Goal: Information Seeking & Learning: Learn about a topic

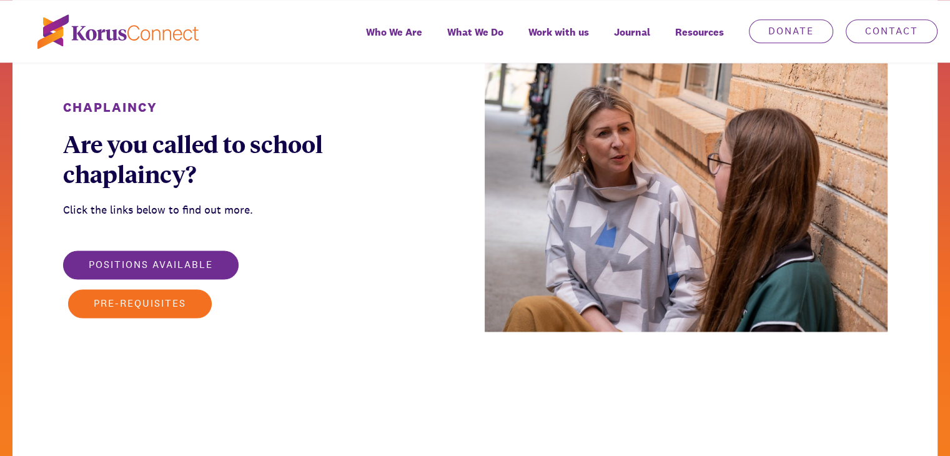
scroll to position [1686, 0]
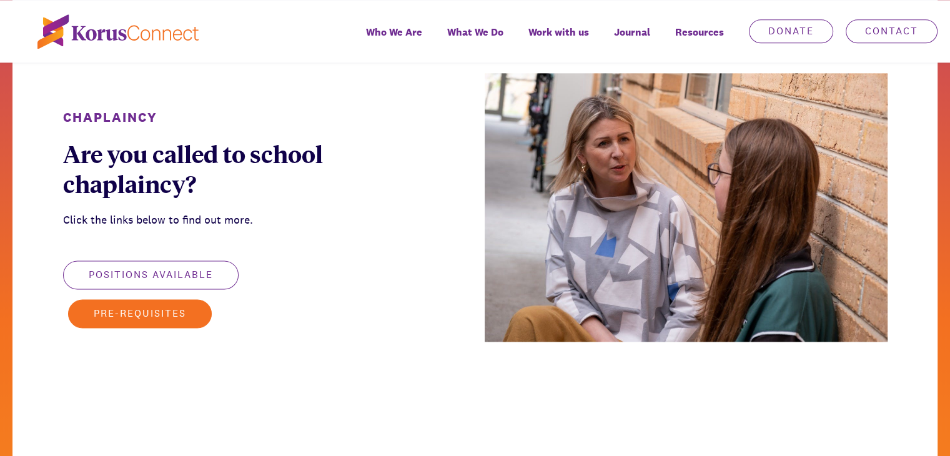
click at [199, 269] on button "Positions available" at bounding box center [151, 274] width 176 height 29
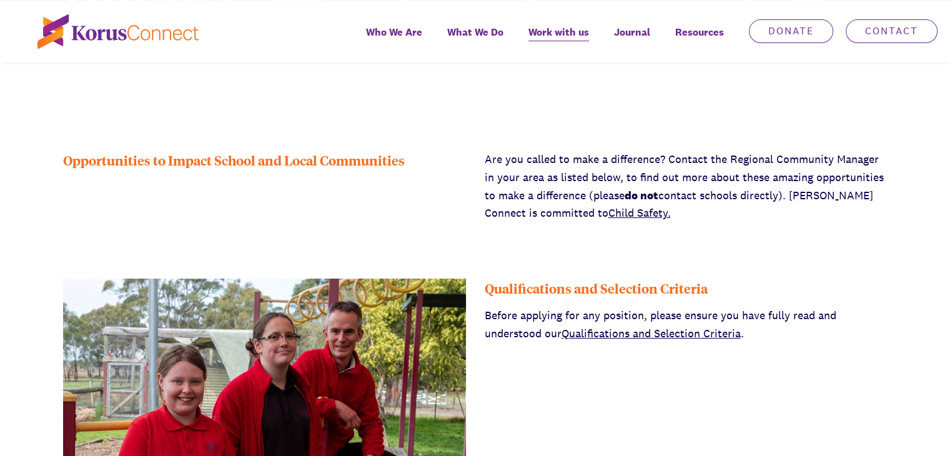
scroll to position [500, 0]
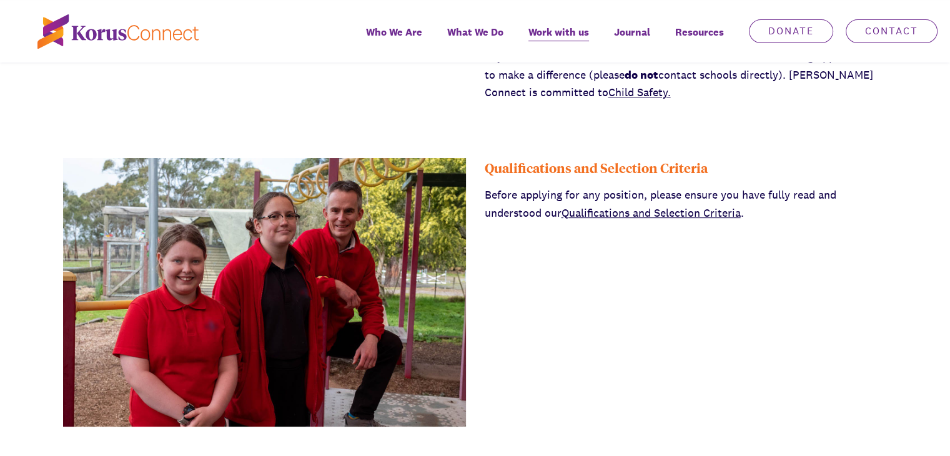
click at [715, 212] on link "Qualifications and Selection Criteria" at bounding box center [651, 212] width 179 height 14
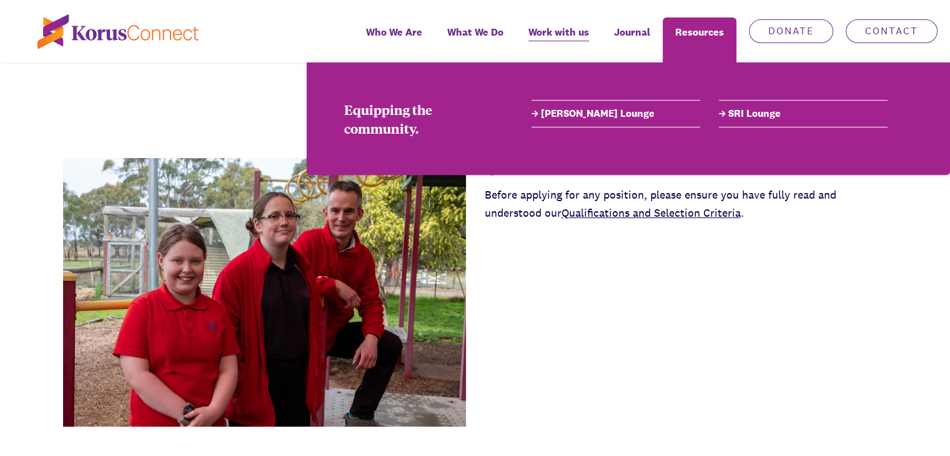
click at [560, 113] on link "[PERSON_NAME] Lounge" at bounding box center [616, 113] width 169 height 15
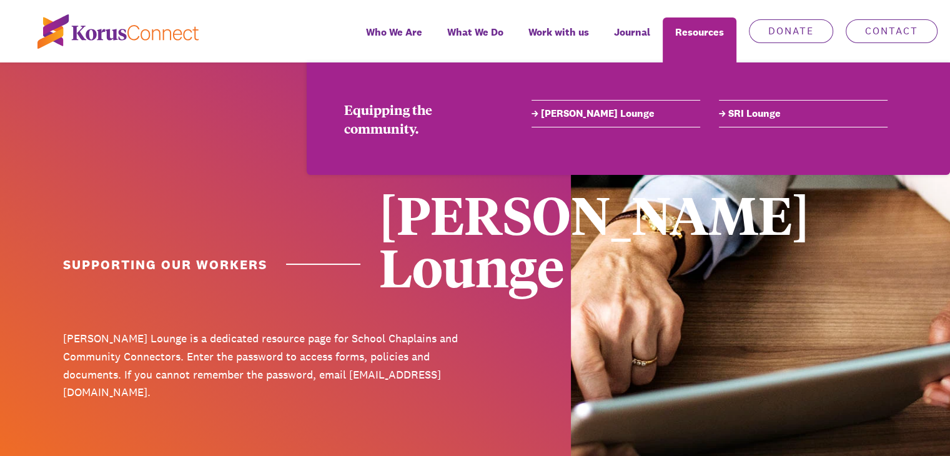
click at [755, 113] on link "SRI Lounge" at bounding box center [803, 113] width 169 height 15
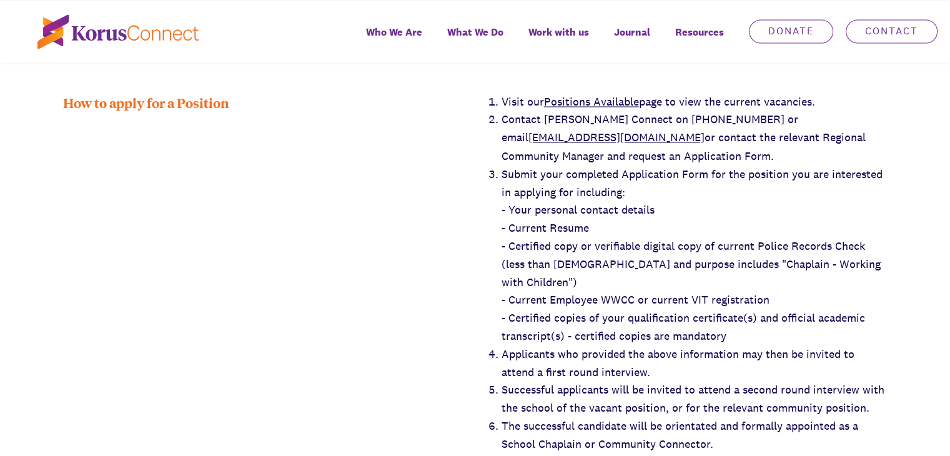
scroll to position [2186, 0]
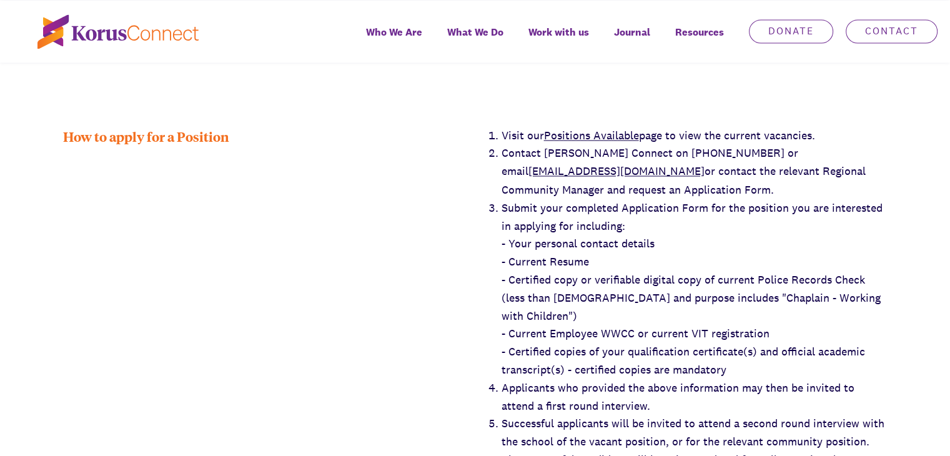
click at [618, 128] on link "Positions Available" at bounding box center [591, 135] width 95 height 14
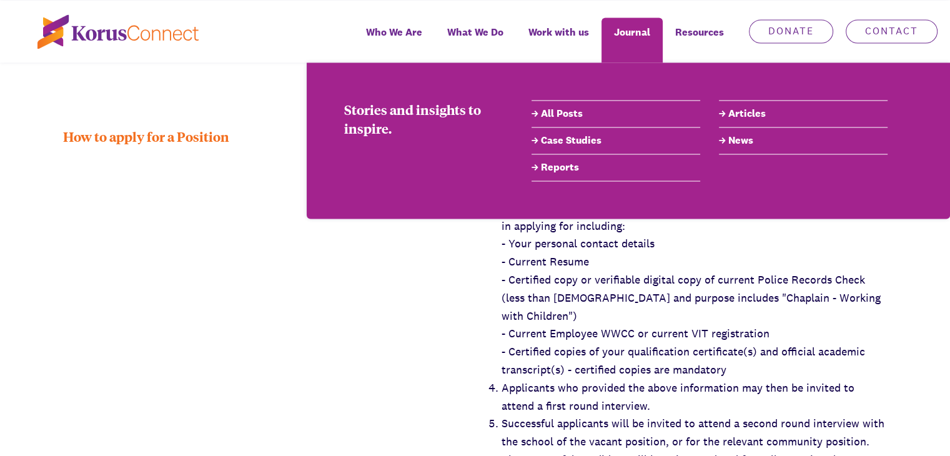
click at [559, 171] on link "Reports" at bounding box center [616, 167] width 169 height 15
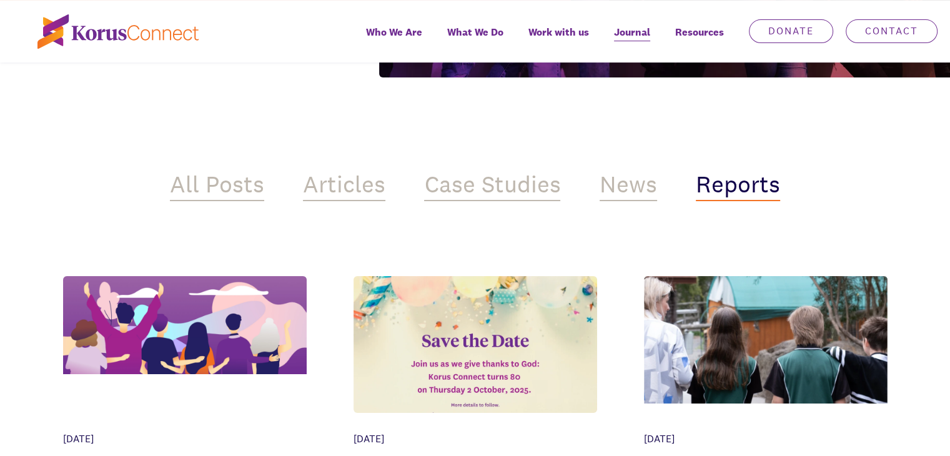
scroll to position [312, 0]
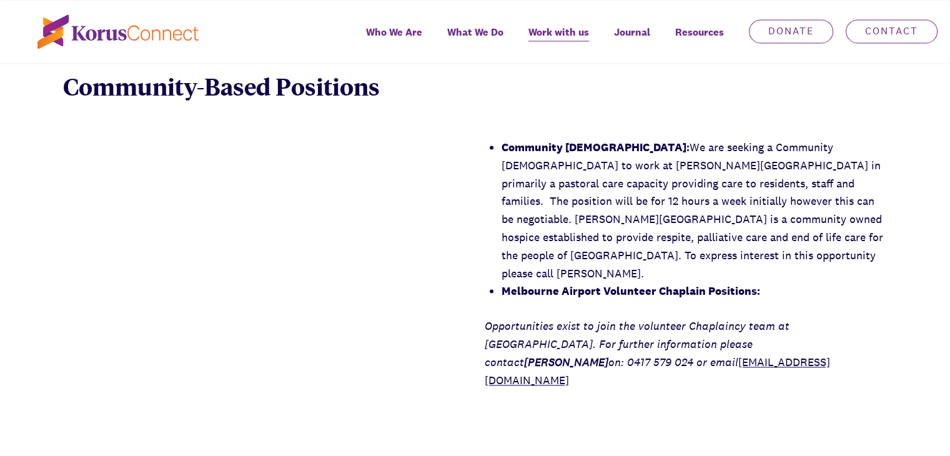
scroll to position [1874, 0]
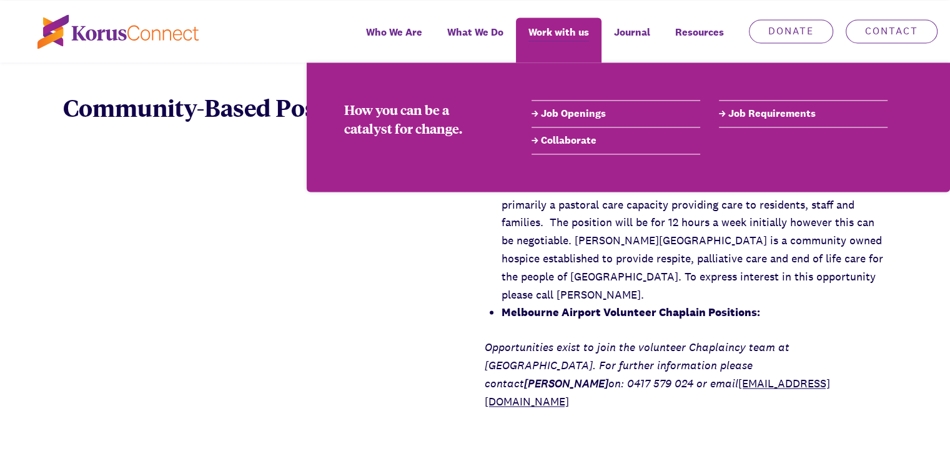
click at [591, 113] on link "Job Openings" at bounding box center [616, 113] width 169 height 15
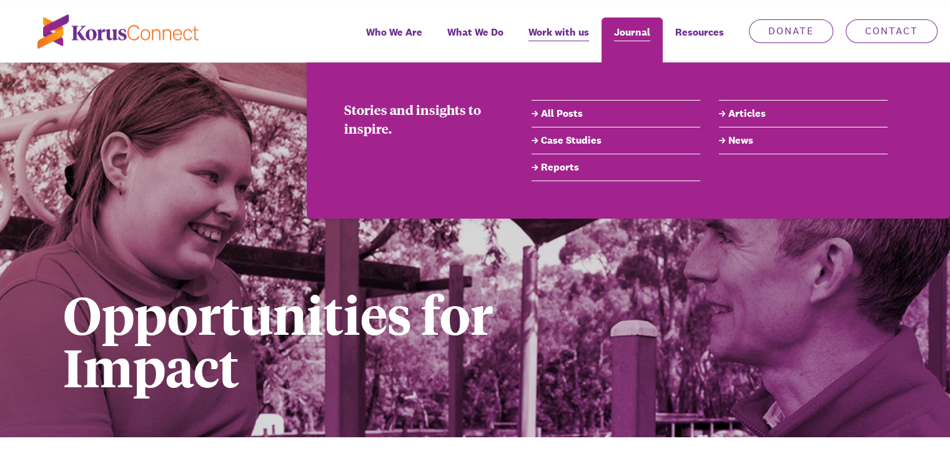
click at [645, 38] on span "Journal" at bounding box center [632, 32] width 36 height 18
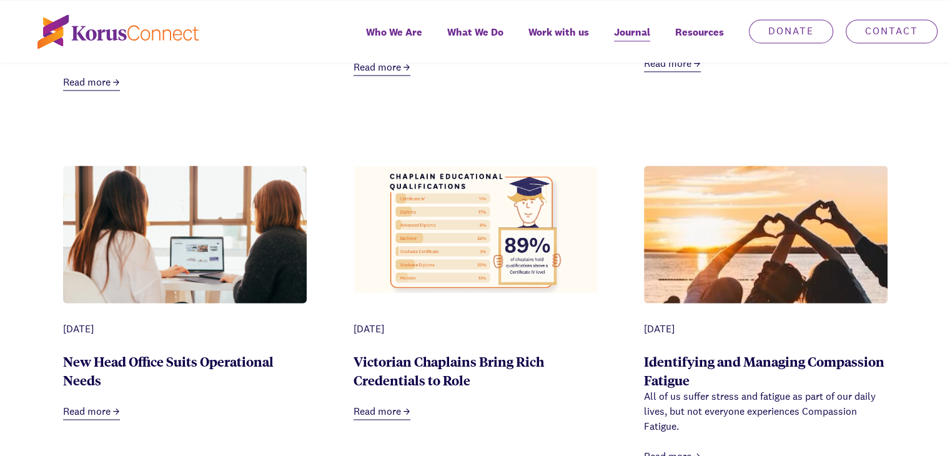
scroll to position [1936, 0]
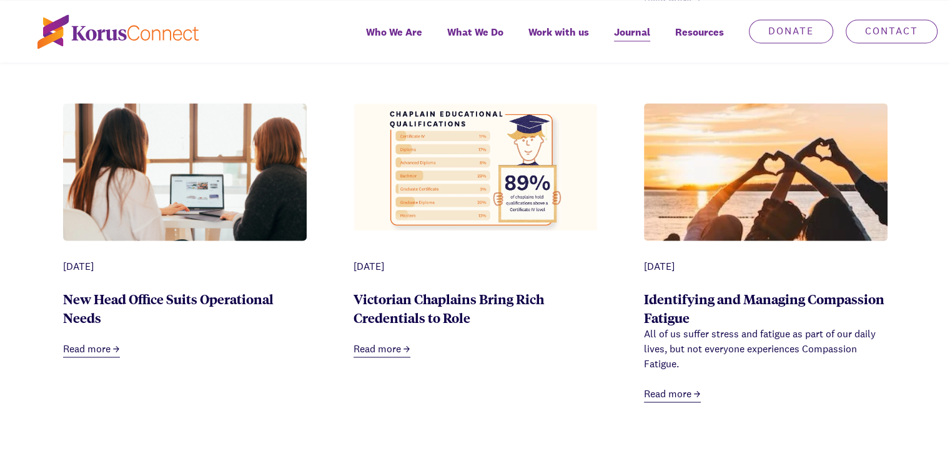
click at [378, 342] on link "Read more" at bounding box center [382, 350] width 57 height 16
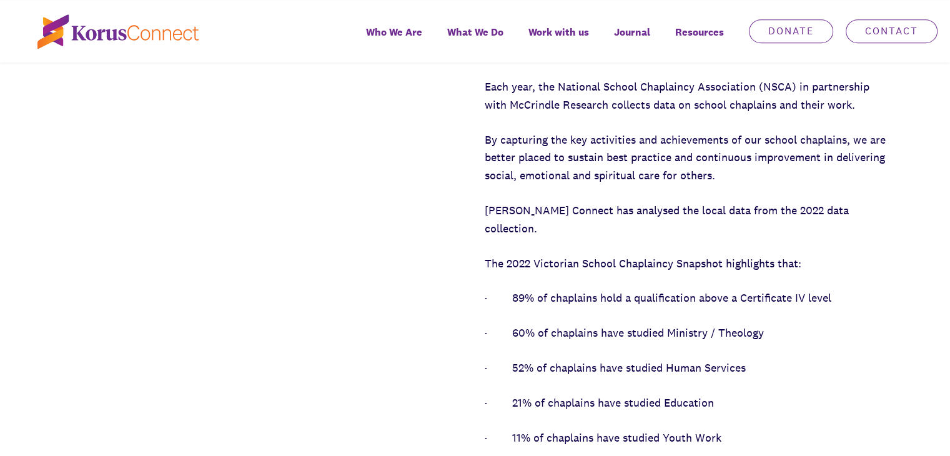
scroll to position [750, 0]
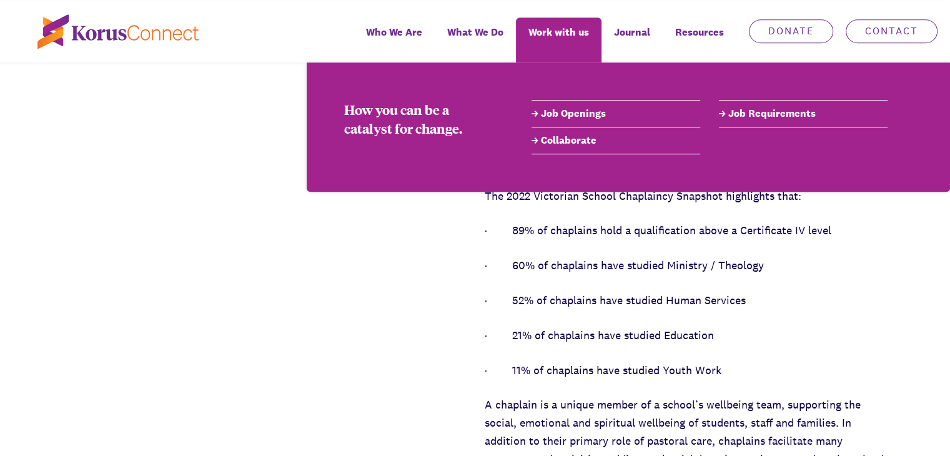
click at [567, 132] on li "Collaborate" at bounding box center [616, 140] width 169 height 27
click at [536, 140] on link "Collaborate" at bounding box center [616, 140] width 169 height 15
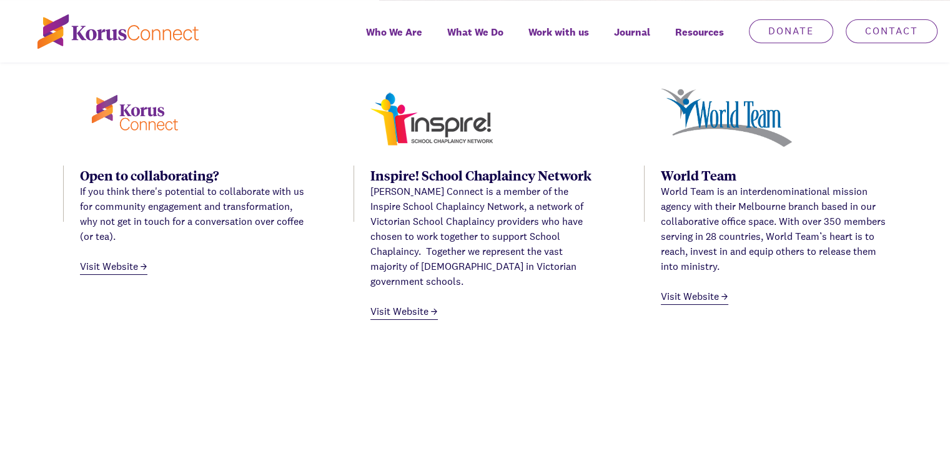
scroll to position [562, 0]
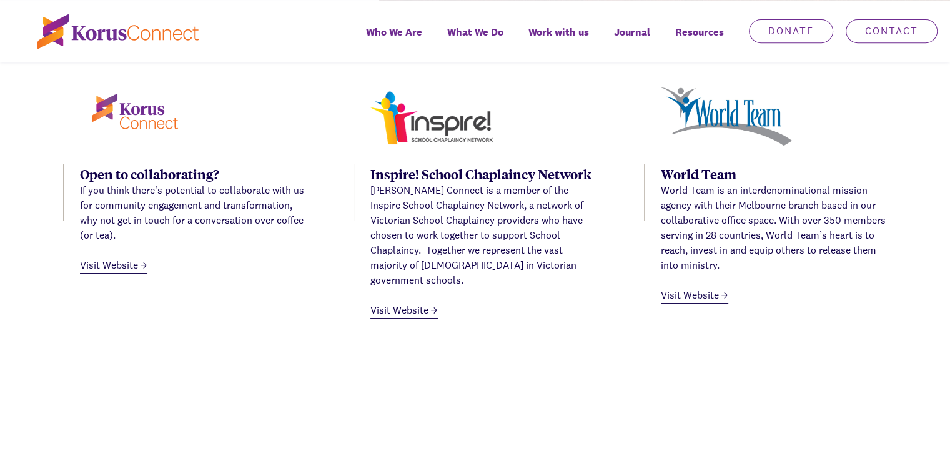
click at [705, 300] on link "Visit Website" at bounding box center [694, 296] width 67 height 16
